Goal: Information Seeking & Learning: Understand process/instructions

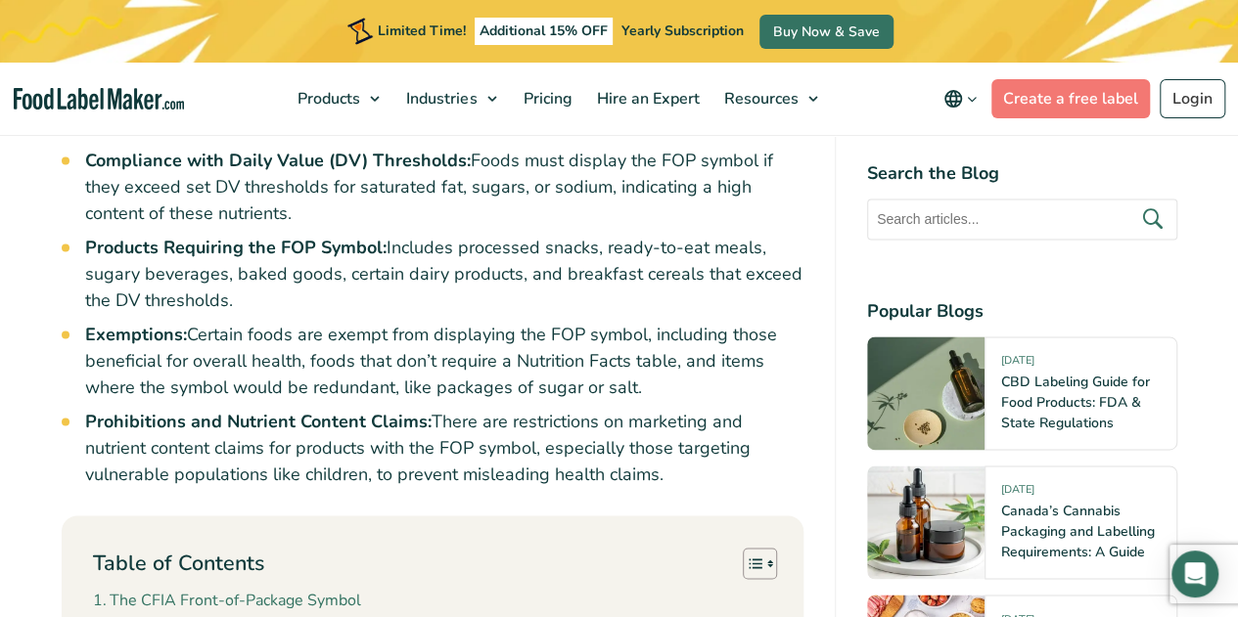
scroll to position [1272, 0]
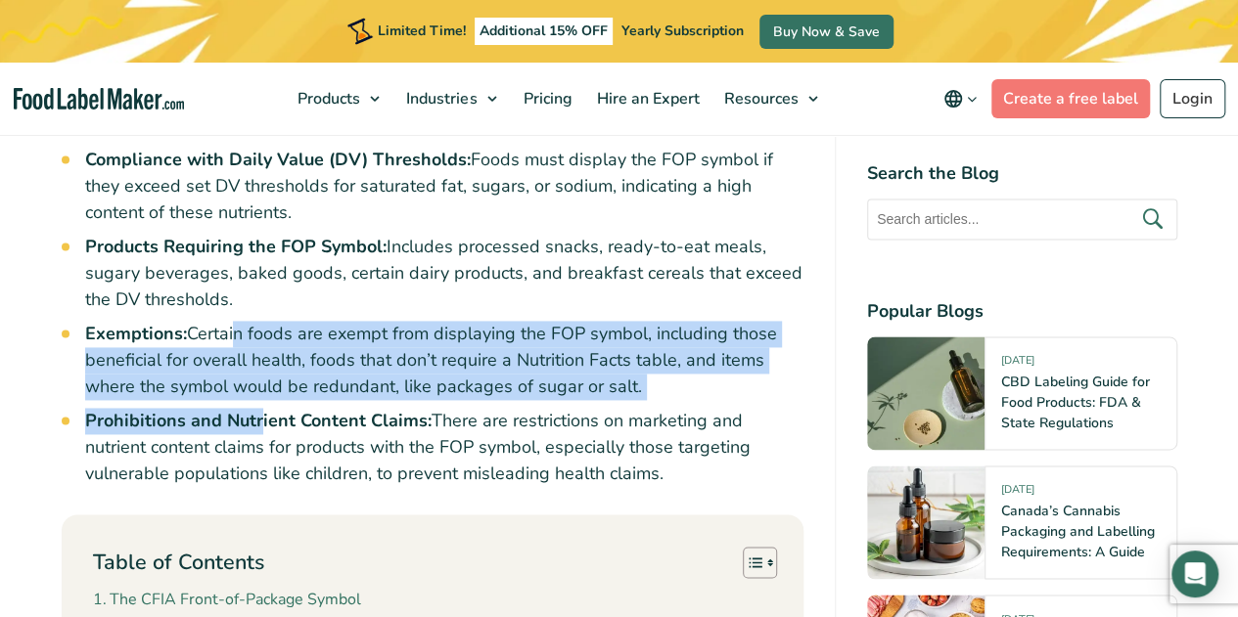
drag, startPoint x: 231, startPoint y: 363, endPoint x: 260, endPoint y: 455, distance: 96.5
click at [260, 455] on ul "Front-of-Package (FOP) Symbol: Introduced to help [DEMOGRAPHIC_DATA] make healt…" at bounding box center [444, 199] width 718 height 575
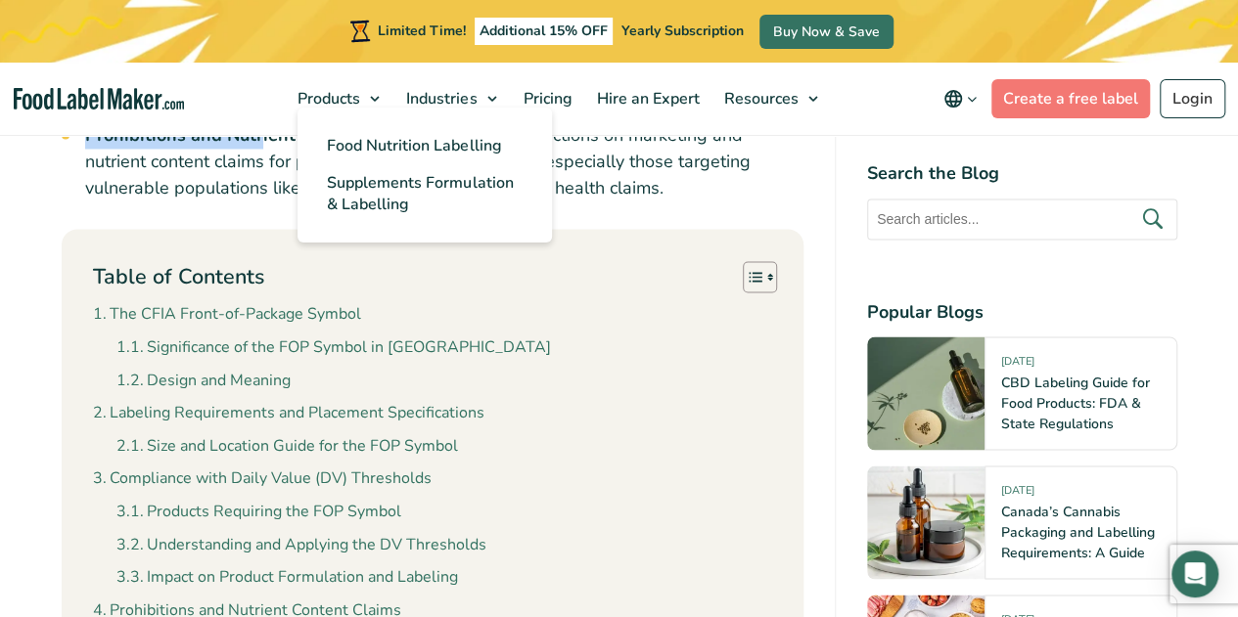
scroll to position [1565, 0]
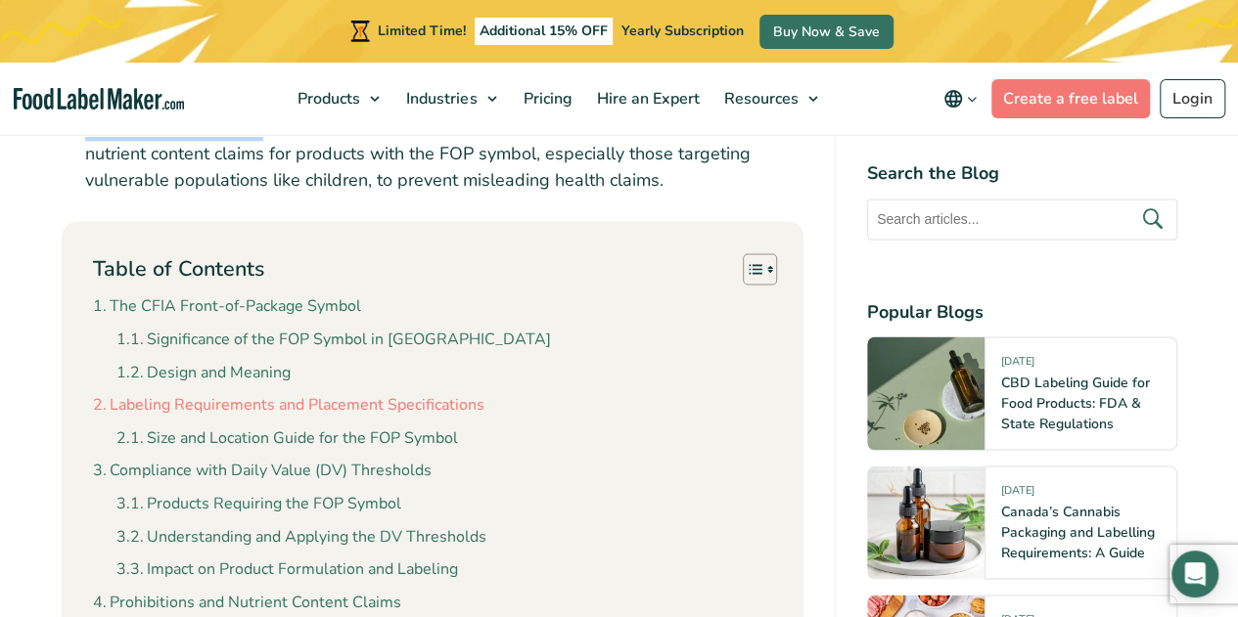
click at [378, 418] on link "Labeling Requirements and Placement Specifications" at bounding box center [288, 404] width 391 height 25
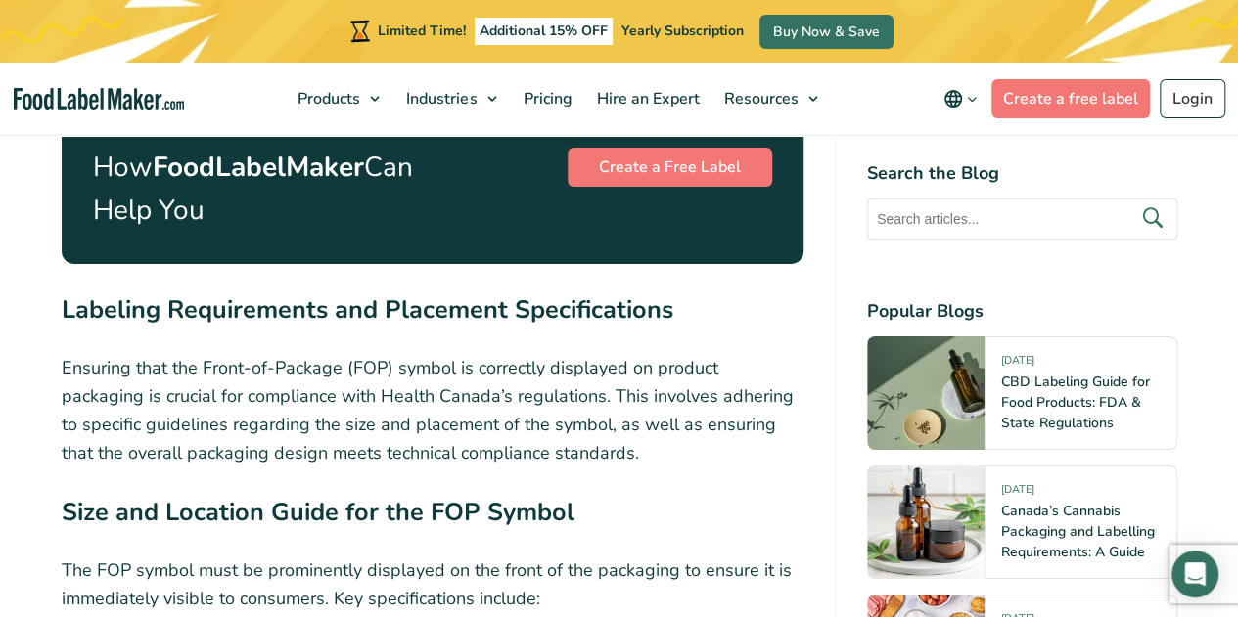
scroll to position [3271, 0]
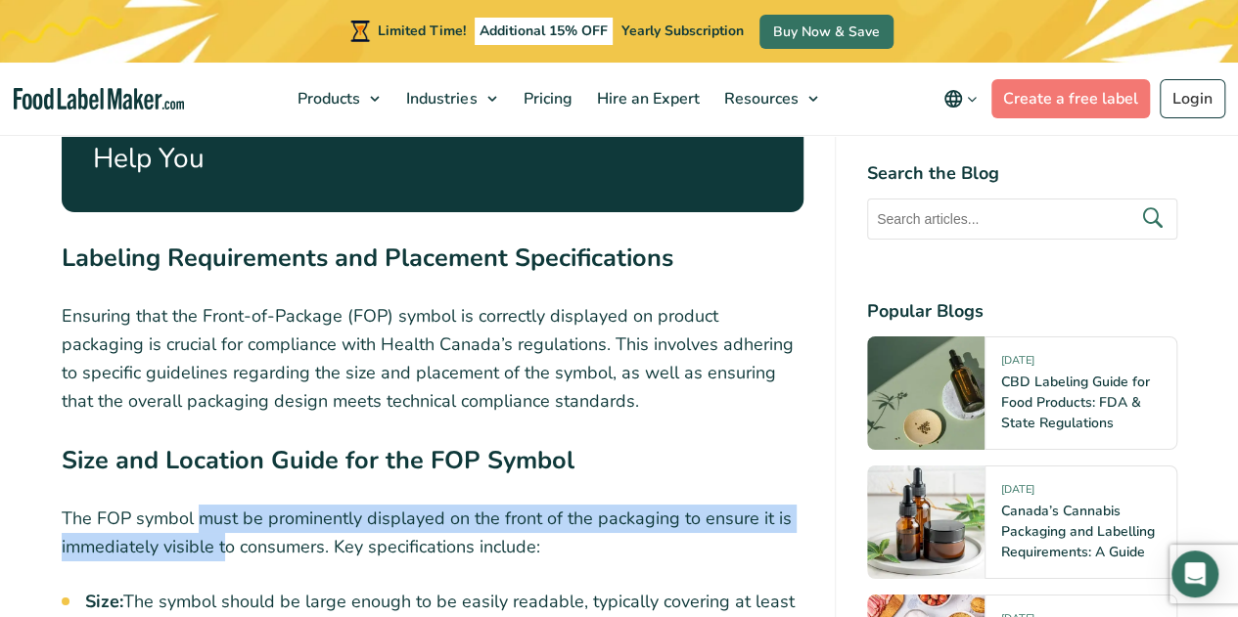
drag, startPoint x: 203, startPoint y: 487, endPoint x: 226, endPoint y: 528, distance: 46.8
click at [226, 528] on p "The FOP symbol must be prominently displayed on the front of the packaging to e…" at bounding box center [433, 533] width 742 height 57
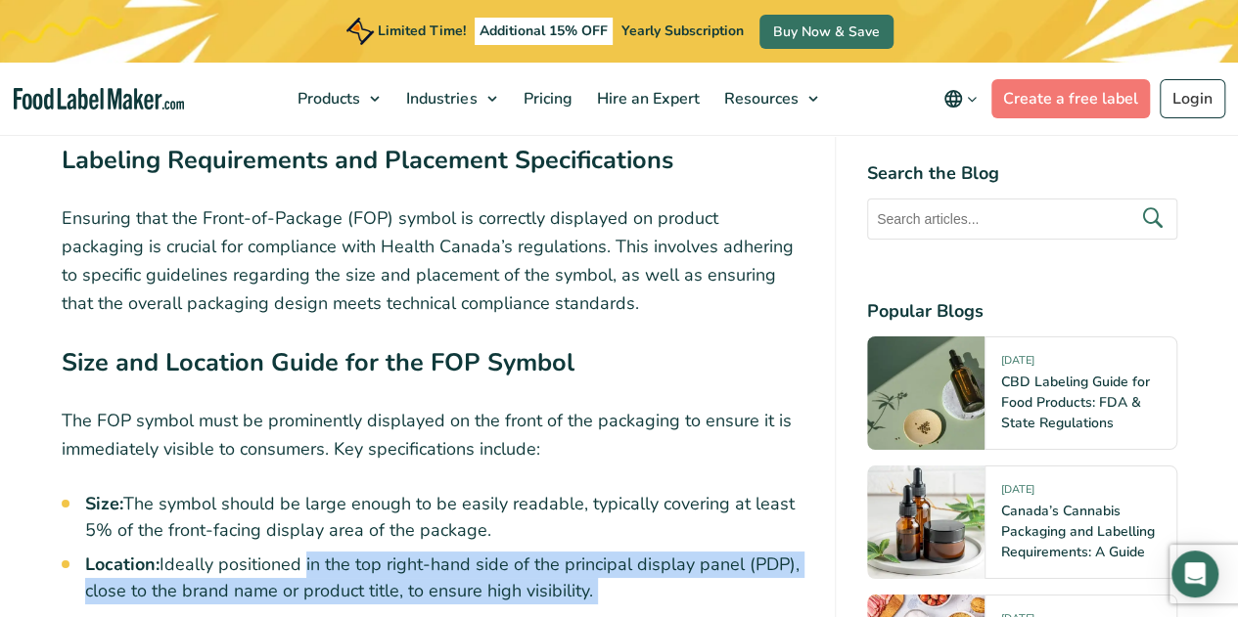
drag, startPoint x: 301, startPoint y: 533, endPoint x: 298, endPoint y: 579, distance: 46.1
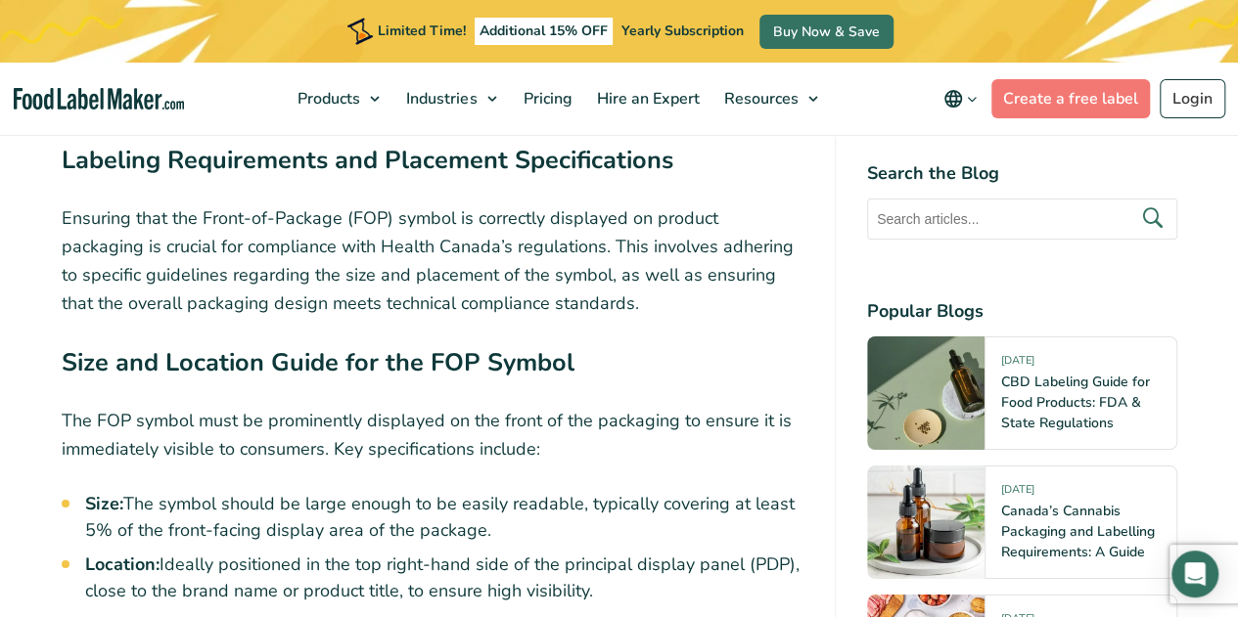
click at [231, 512] on li "Size: The symbol should be large enough to be easily readable, typically coveri…" at bounding box center [444, 517] width 718 height 53
